Goal: Use online tool/utility: Use online tool/utility

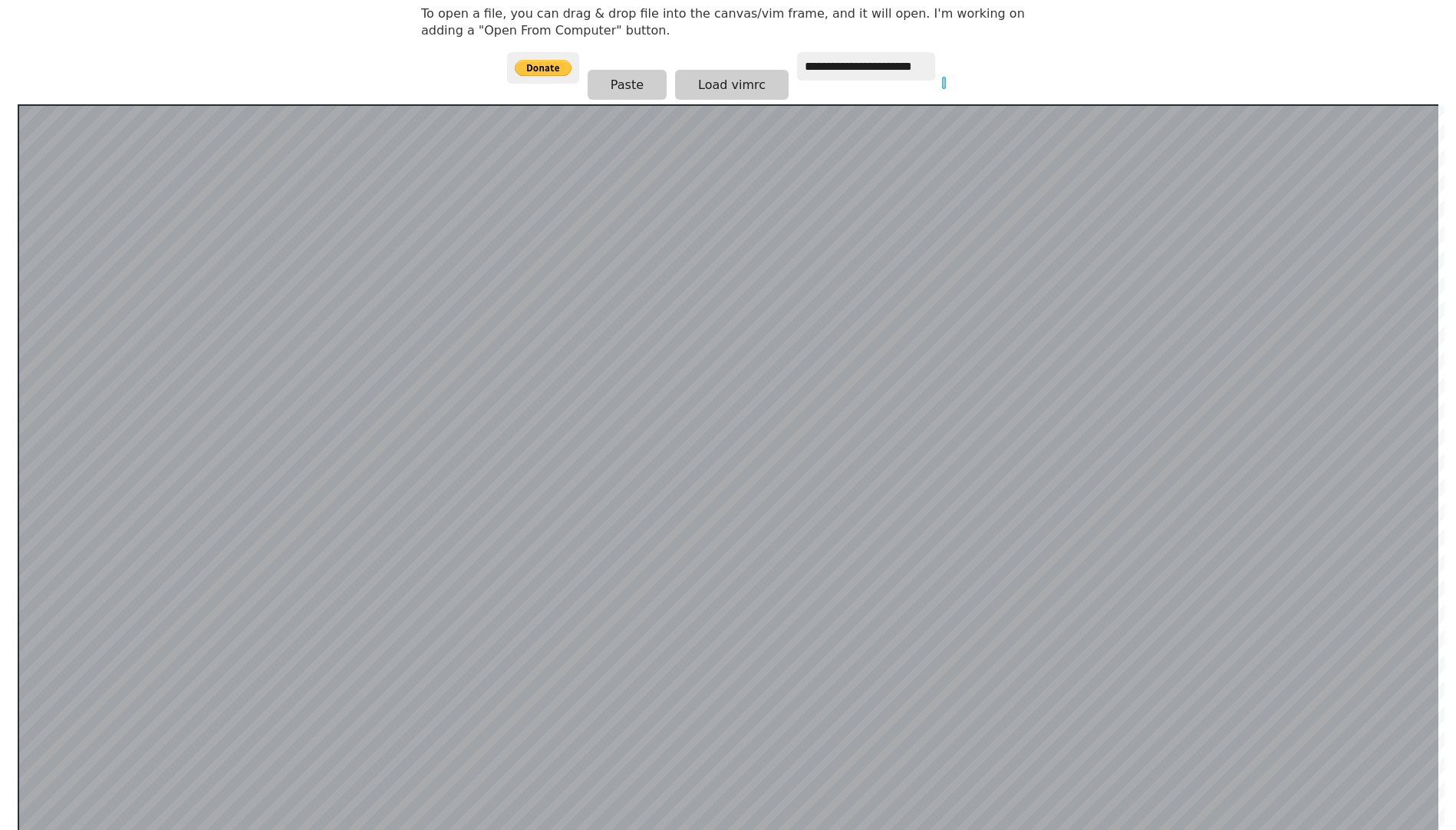
scroll to position [299, 0]
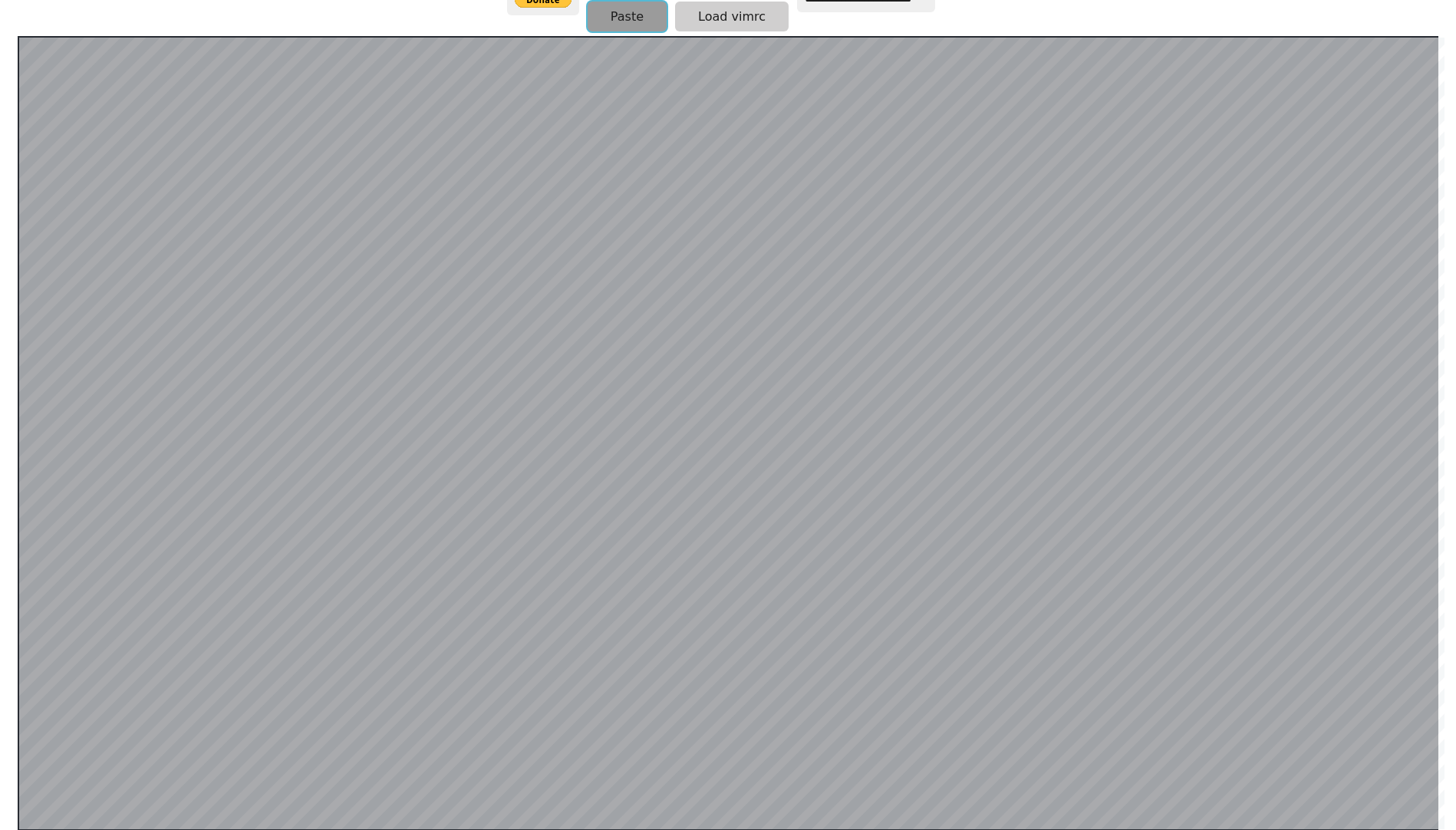
click at [613, 10] on button "Paste" at bounding box center [627, 17] width 79 height 30
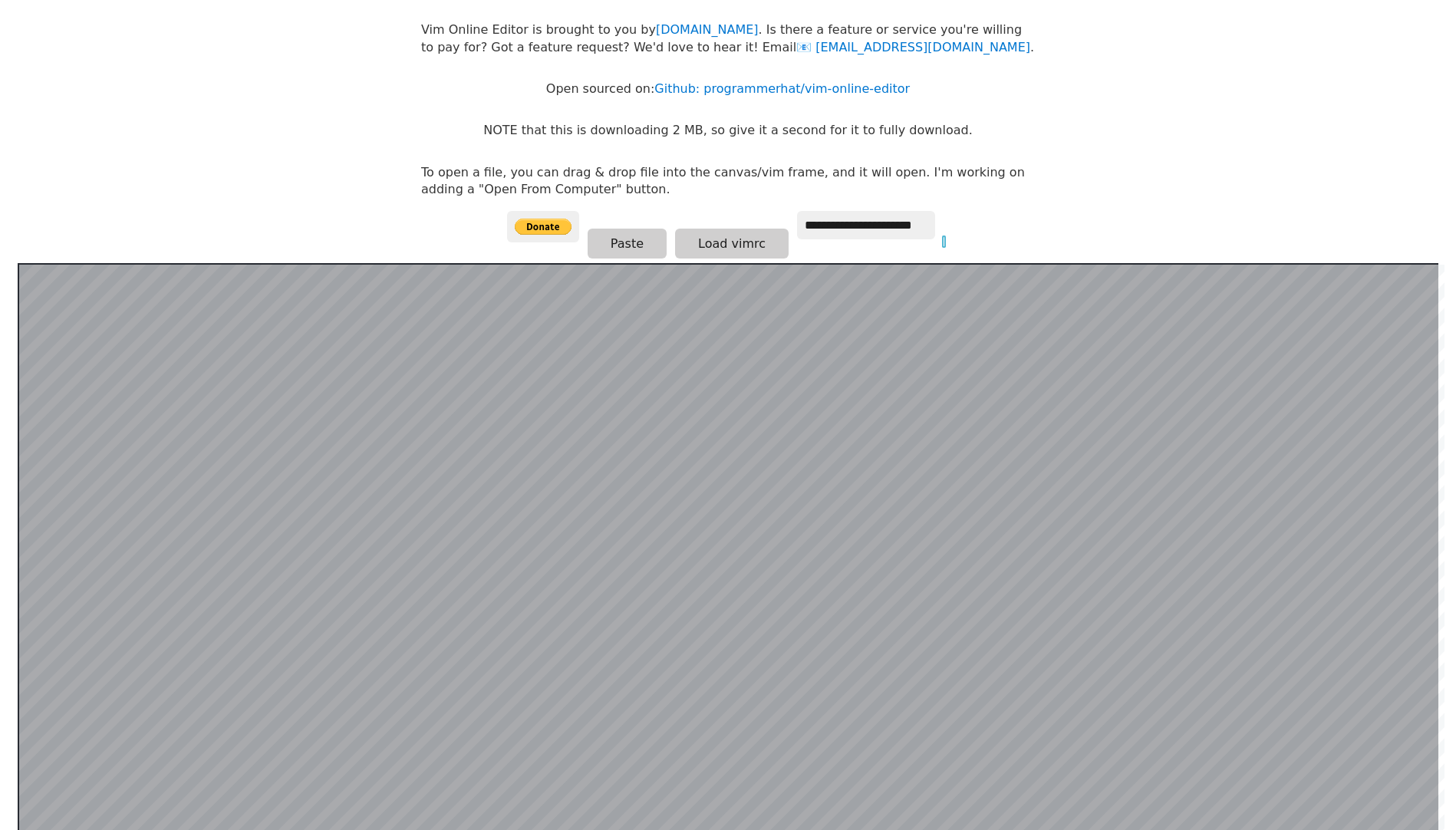
scroll to position [70, 0]
click at [640, 247] on button "Paste" at bounding box center [627, 245] width 79 height 30
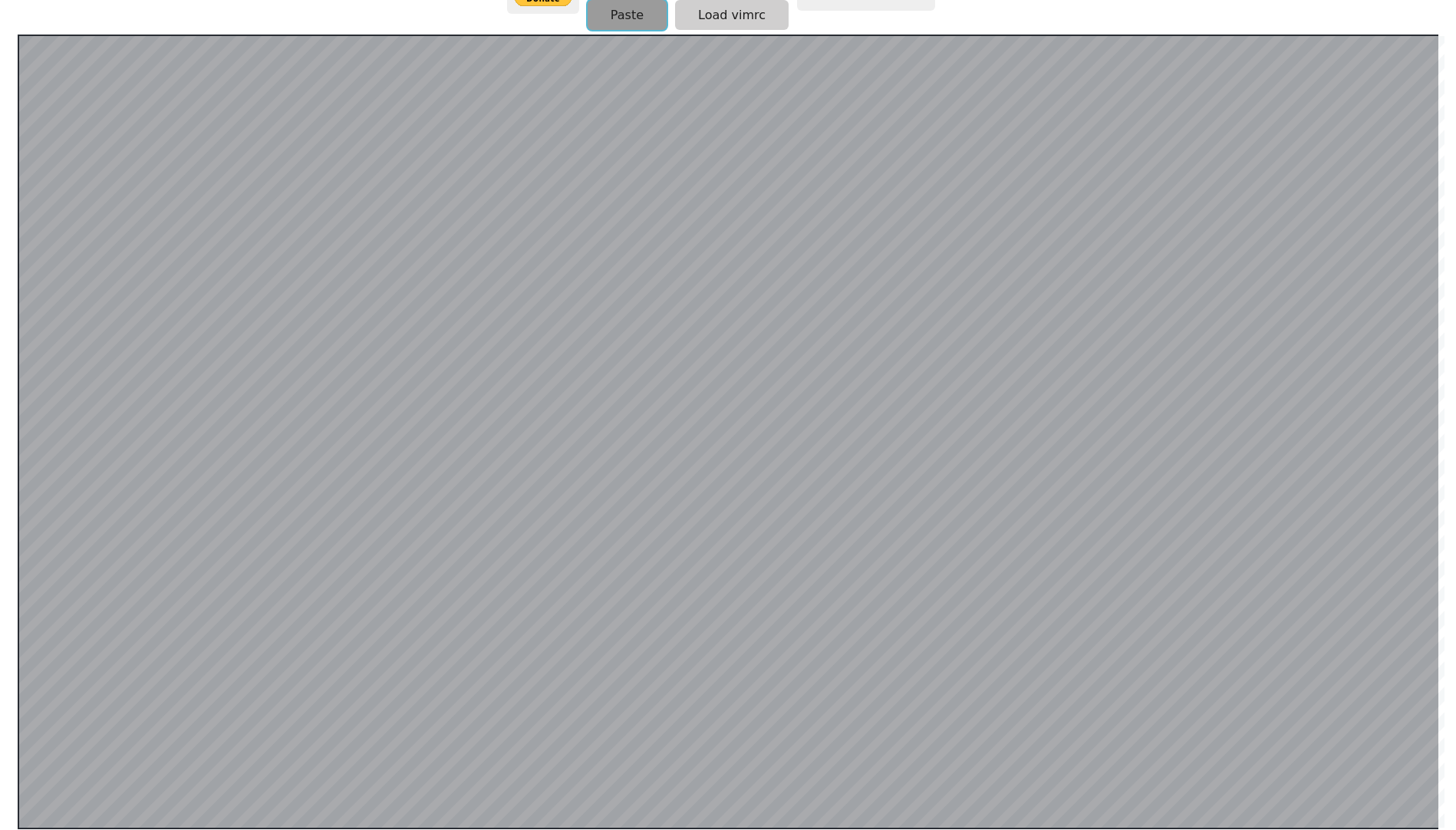
click at [637, 13] on button "Paste" at bounding box center [627, 15] width 79 height 30
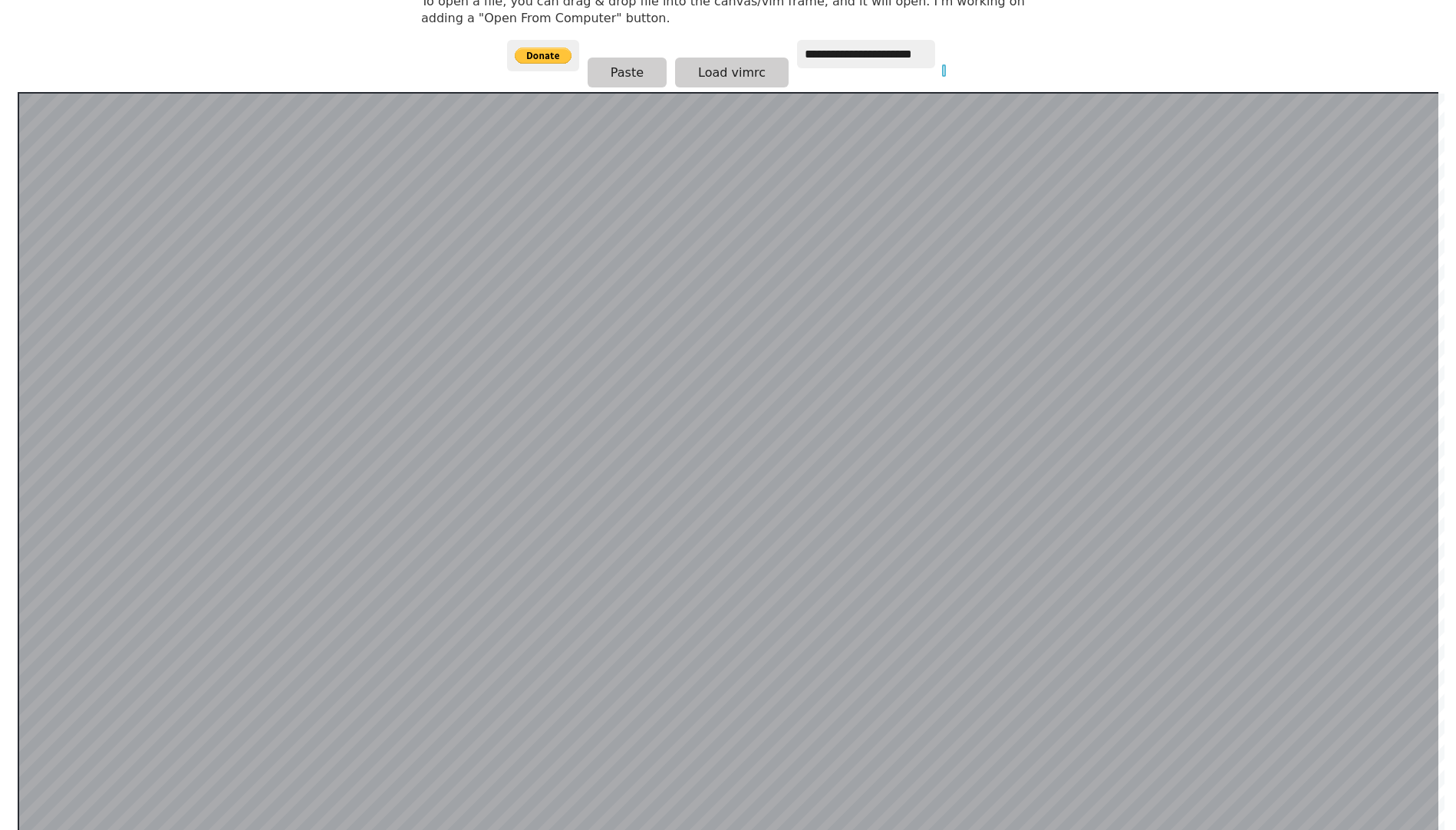
scroll to position [154, 0]
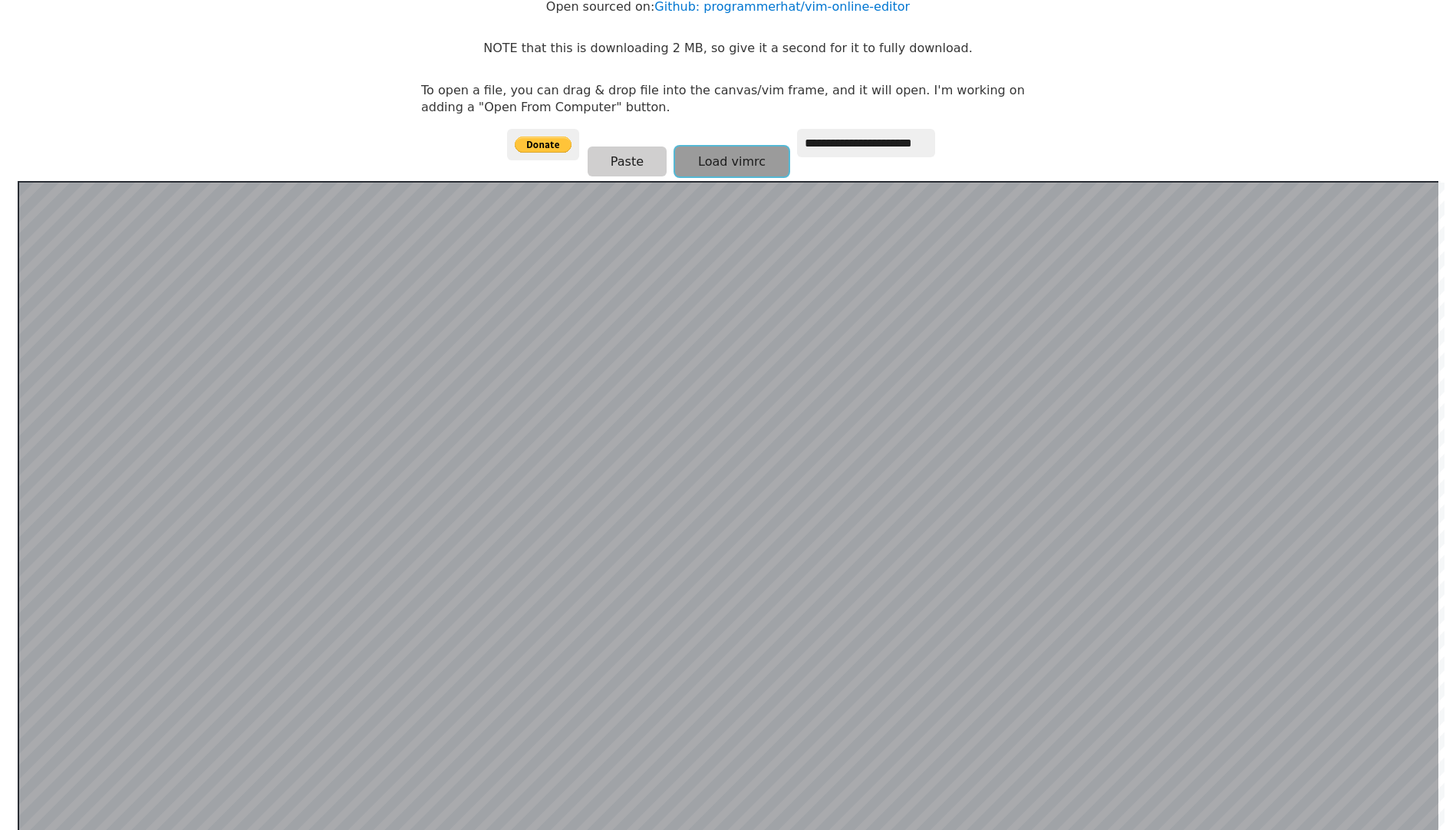
click at [736, 165] on button "Load vimrc" at bounding box center [732, 161] width 114 height 30
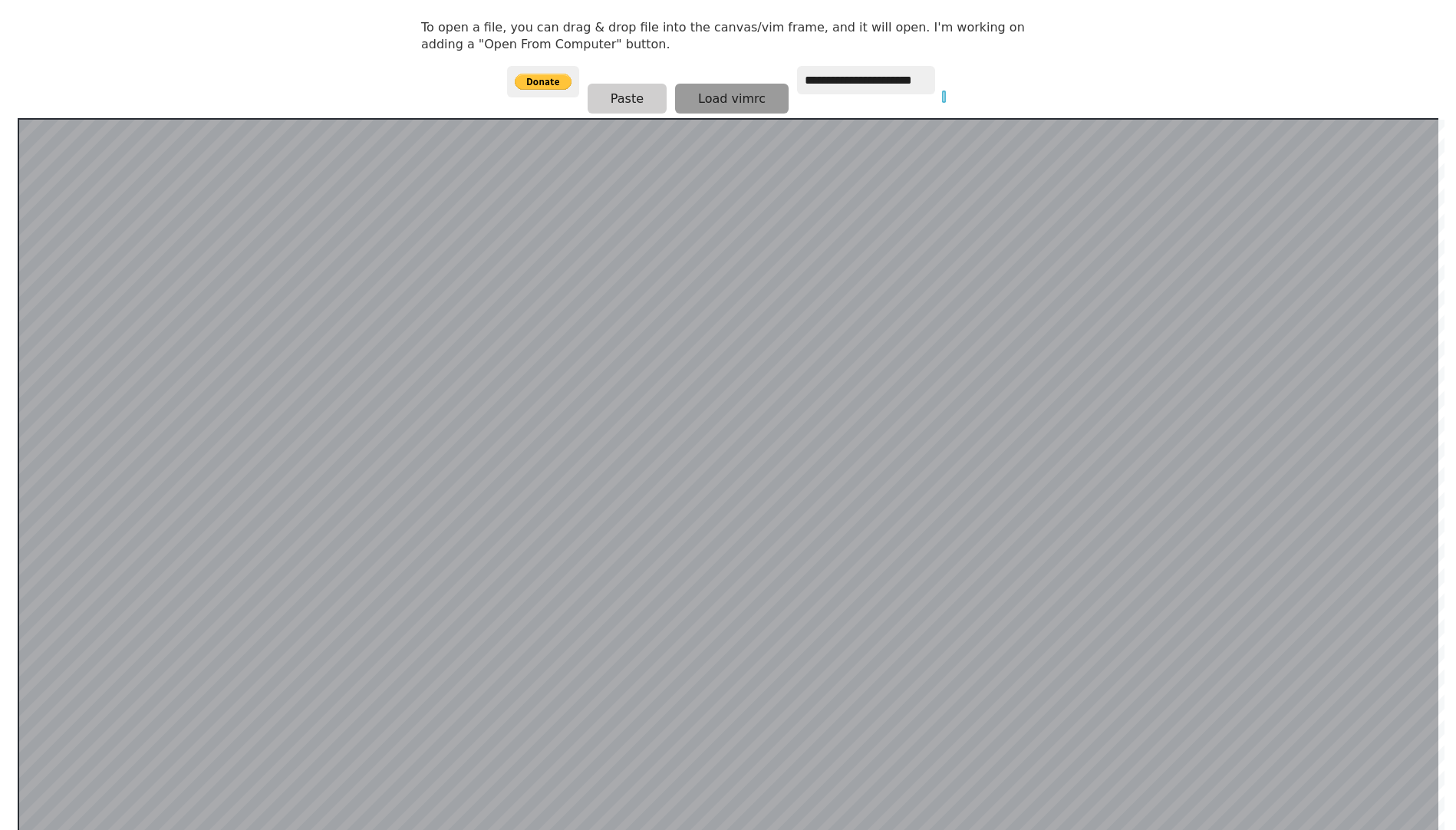
scroll to position [230, 0]
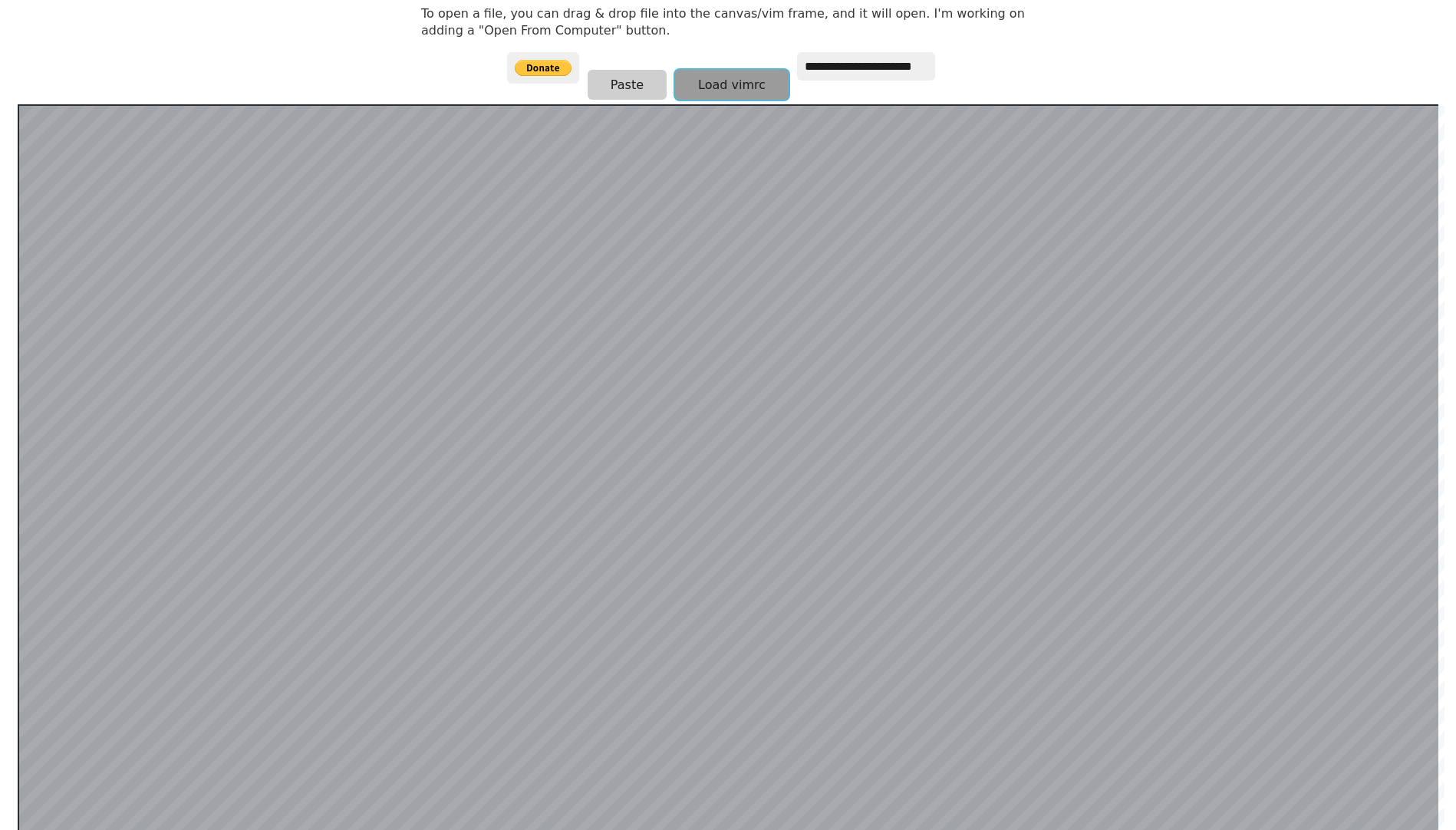
click at [725, 88] on button "Load vimrc" at bounding box center [732, 85] width 114 height 30
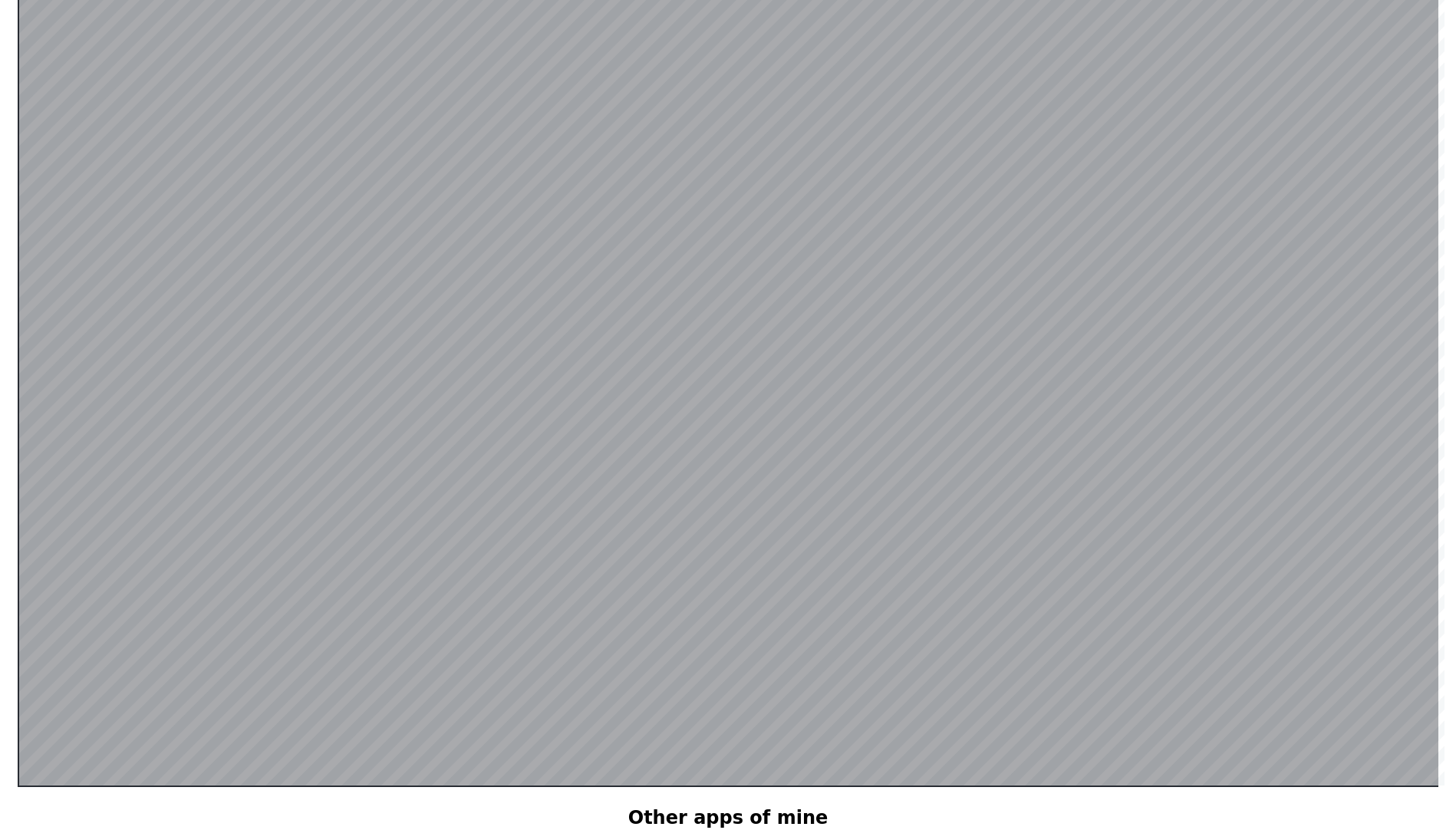
scroll to position [299, 0]
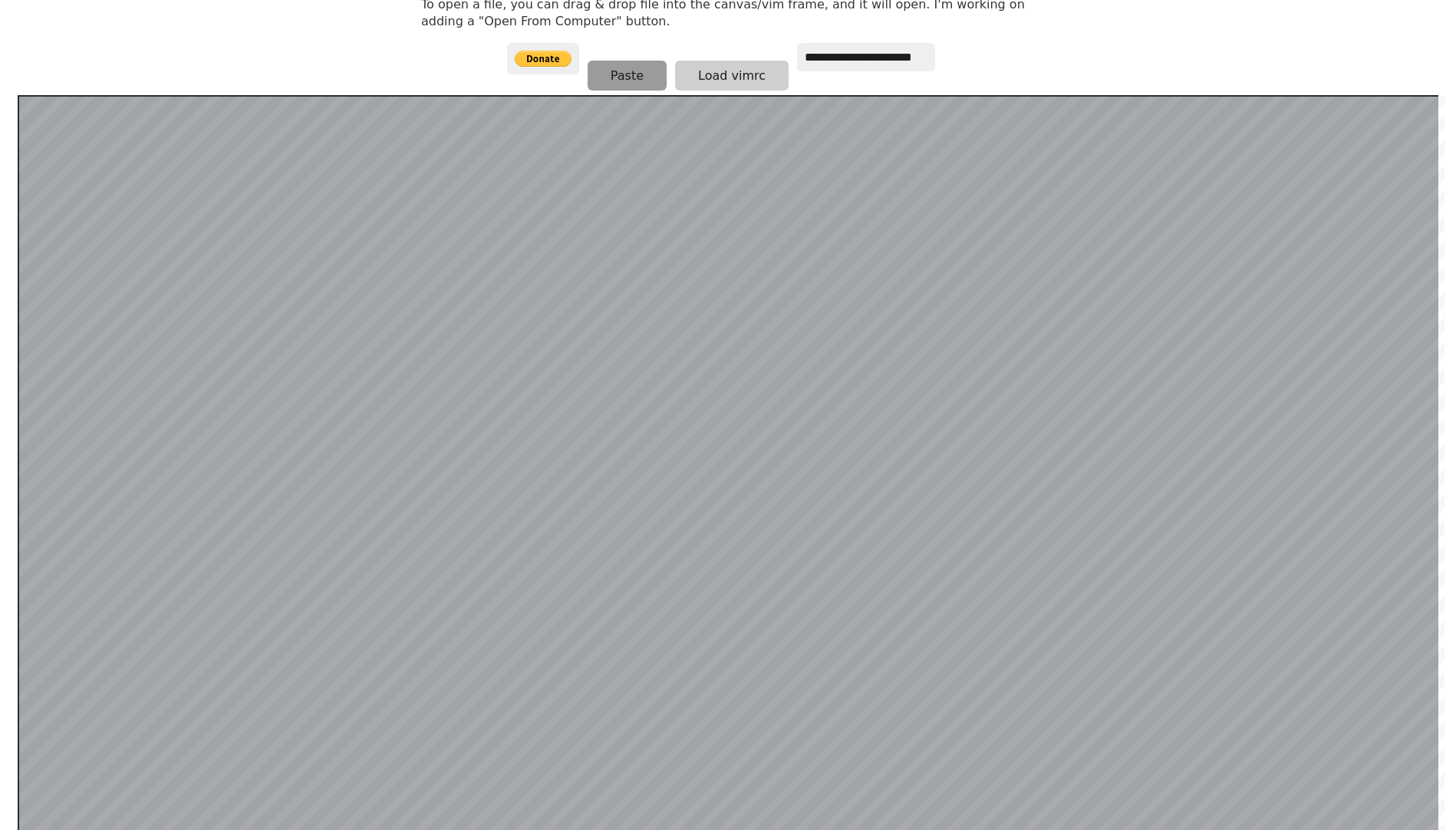
scroll to position [230, 0]
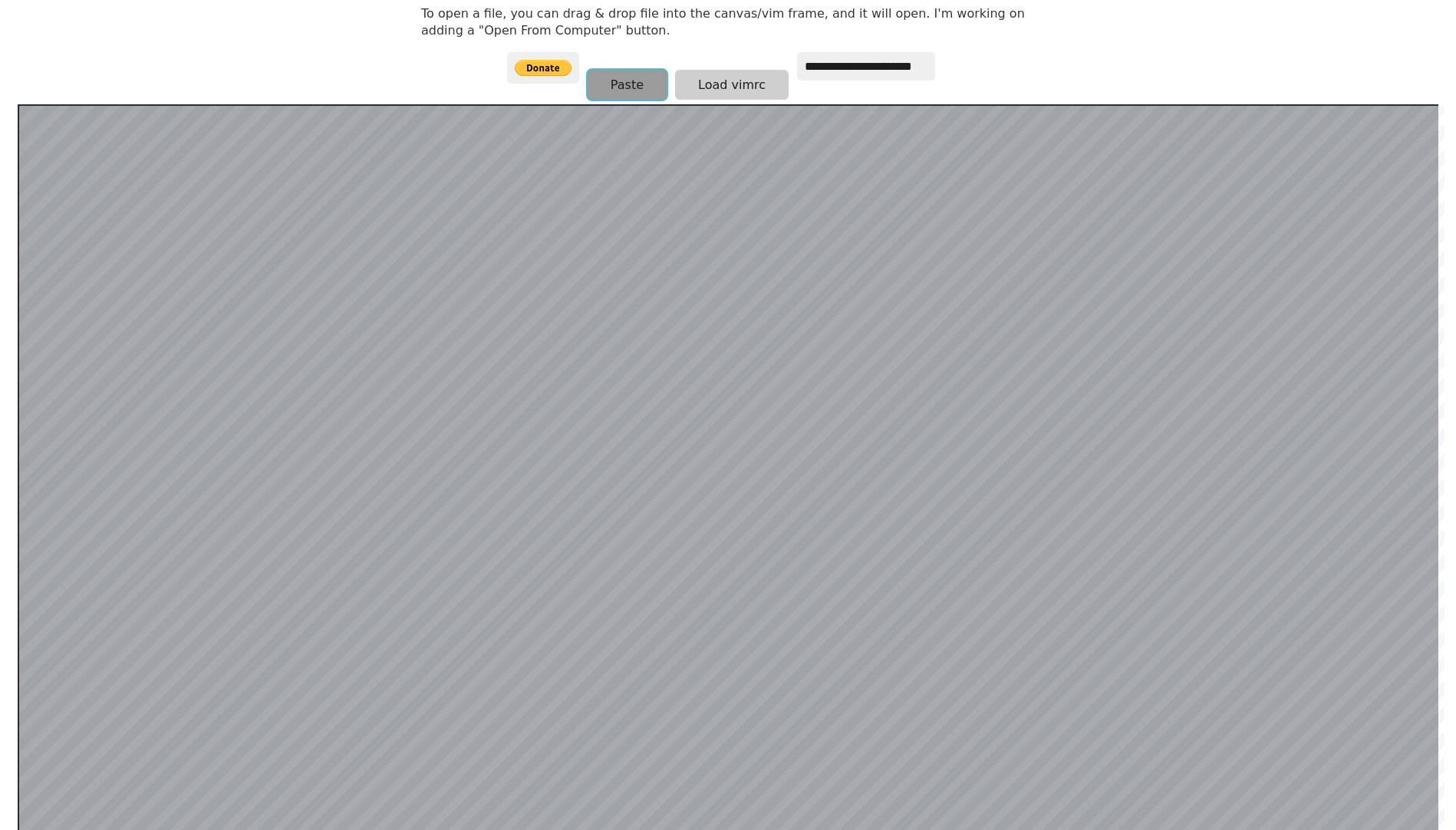
click at [623, 76] on button "Paste" at bounding box center [627, 85] width 79 height 30
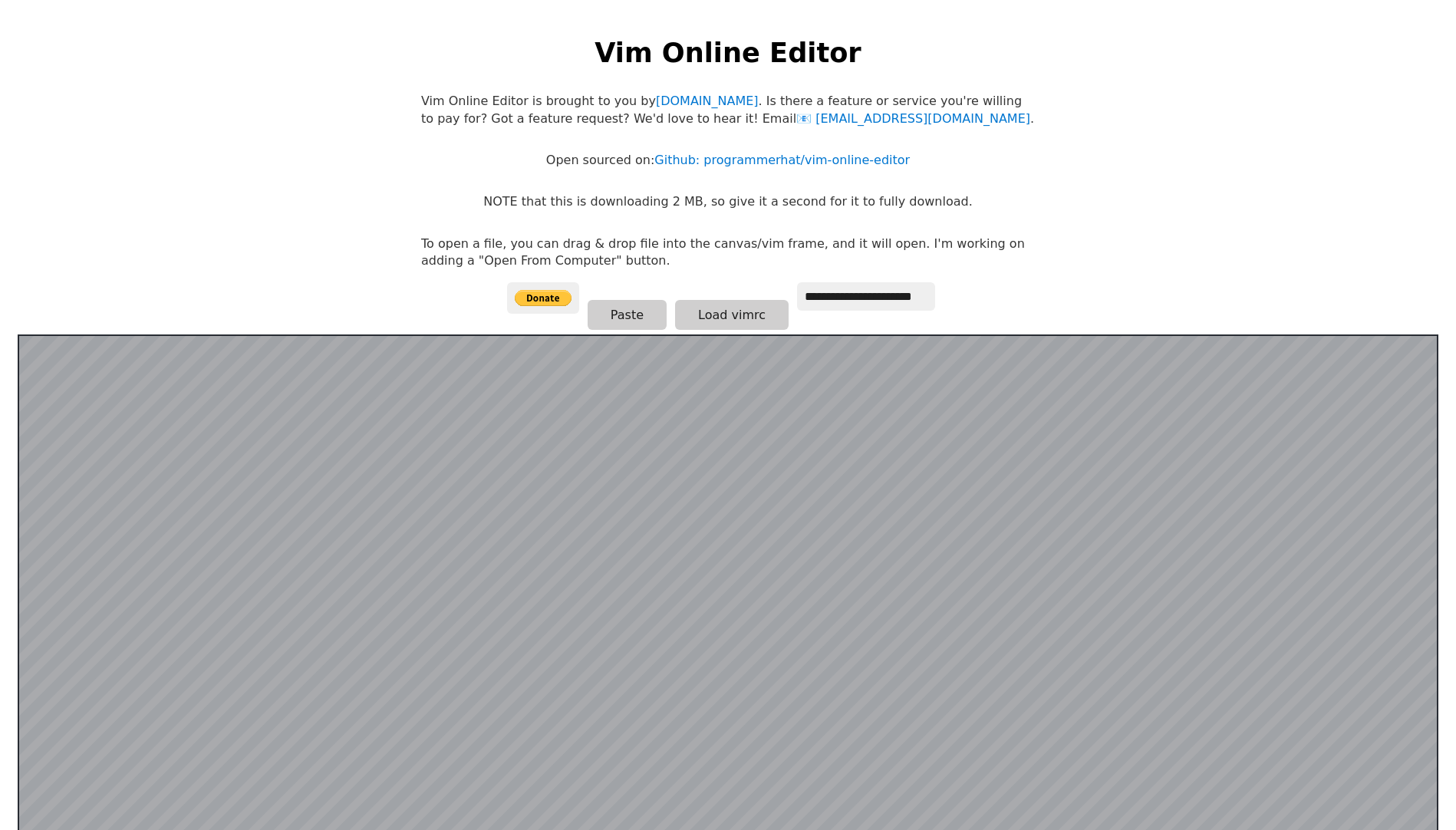
scroll to position [300, 0]
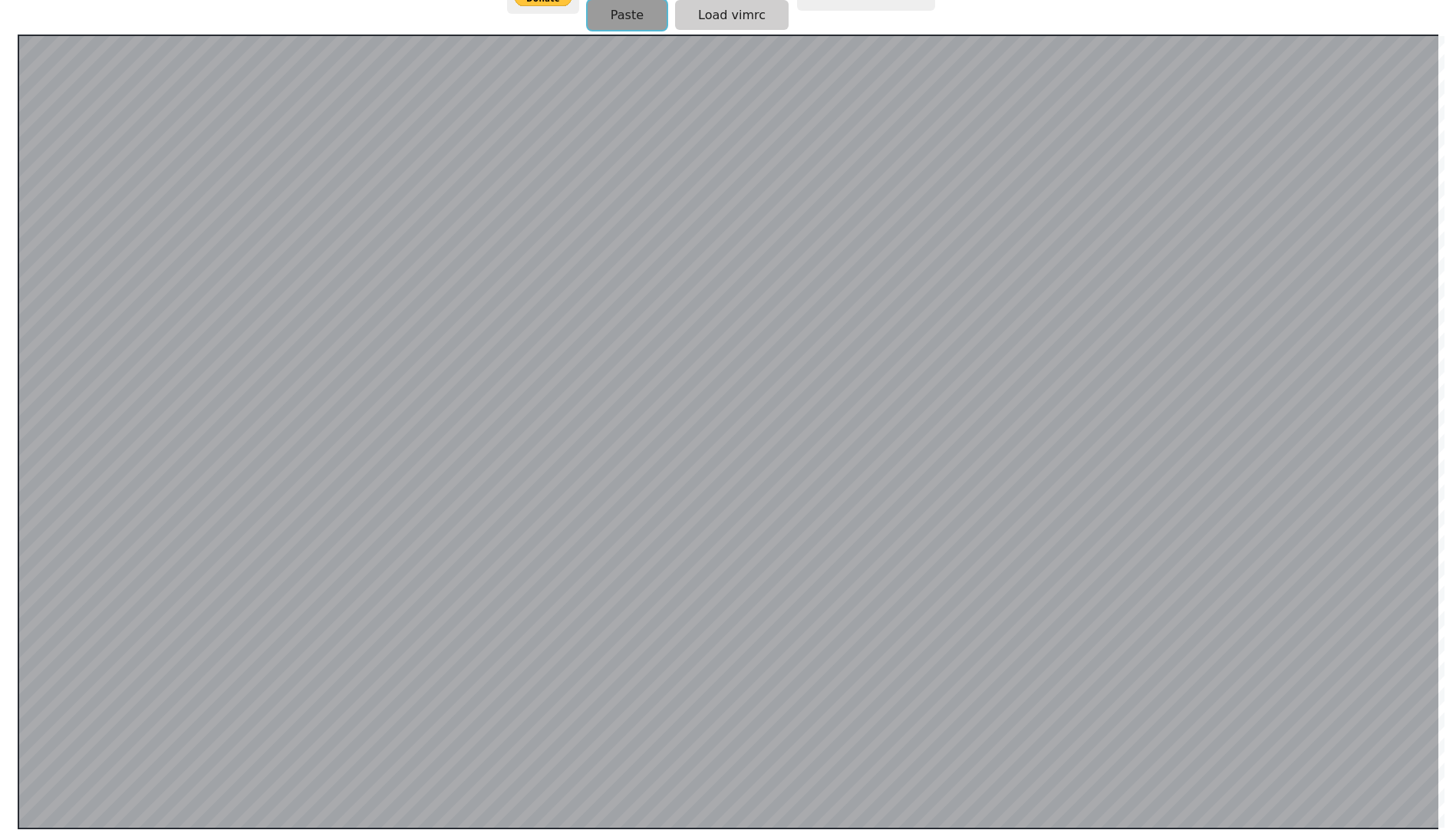
click at [619, 13] on button "Paste" at bounding box center [627, 15] width 79 height 30
